Goal: Information Seeking & Learning: Learn about a topic

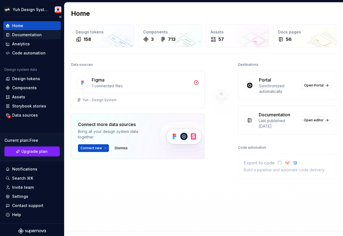
click at [30, 37] on div "Documentation" at bounding box center [27, 35] width 30 height 6
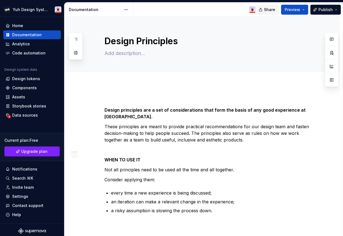
click at [270, 11] on span "Share" at bounding box center [269, 10] width 11 height 6
click at [306, 8] on button "Preview" at bounding box center [294, 10] width 27 height 10
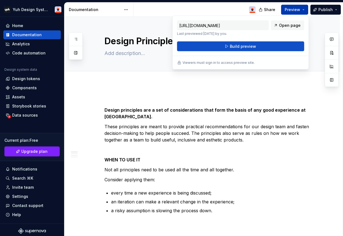
click at [306, 8] on button "Preview" at bounding box center [294, 10] width 27 height 10
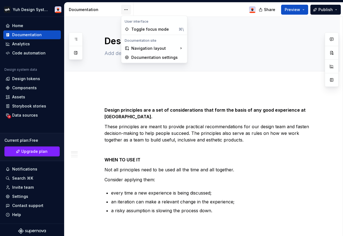
click at [127, 9] on html "Yuh Design System Home Documentation Analytics Code automation Design system da…" at bounding box center [171, 118] width 343 height 236
click at [168, 112] on html "Yuh Design System Home Documentation Analytics Code automation Design system da…" at bounding box center [171, 118] width 343 height 236
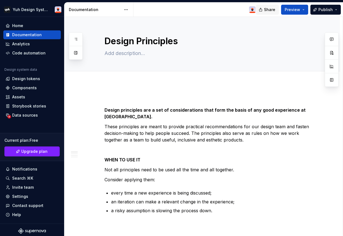
click at [268, 8] on span "Share" at bounding box center [269, 10] width 11 height 6
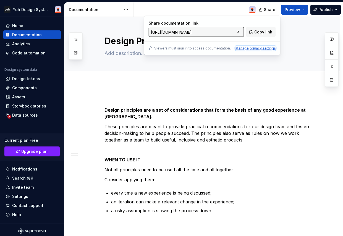
click at [255, 48] on div "Manage privacy settings" at bounding box center [256, 48] width 40 height 4
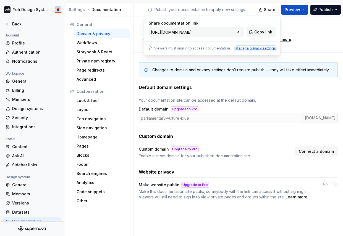
click at [260, 49] on div "Manage privacy settings" at bounding box center [256, 48] width 40 height 4
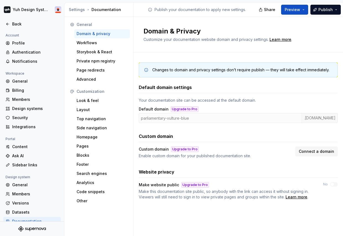
click at [186, 210] on div "Changes to domain and privacy settings don’t require publish — they will take e…" at bounding box center [238, 137] width 199 height 168
click at [11, 24] on div "Back" at bounding box center [32, 24] width 53 height 6
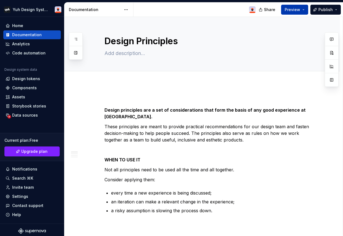
click at [305, 9] on button "Preview" at bounding box center [294, 10] width 27 height 10
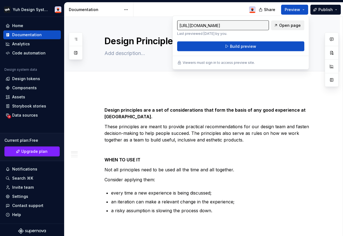
click at [286, 24] on span "Open page" at bounding box center [290, 26] width 22 height 6
type textarea "*"
